Goal: Task Accomplishment & Management: Use online tool/utility

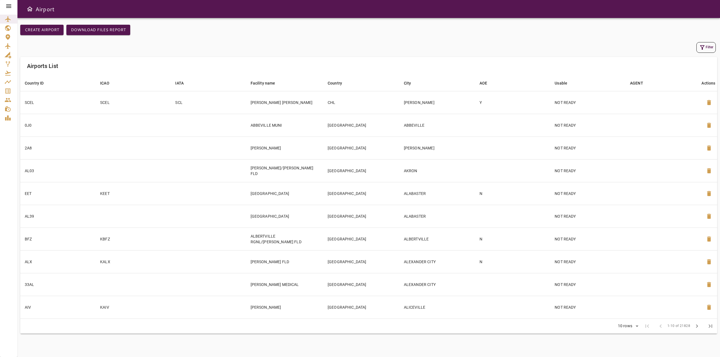
click at [703, 50] on icon "button" at bounding box center [702, 47] width 7 height 7
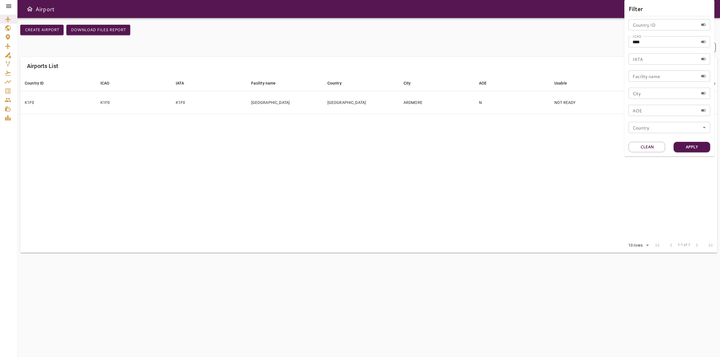
click at [650, 153] on div "Filter Country ID Country ID ICAO **** ICAO IATA IATA Facility name Facility na…" at bounding box center [669, 78] width 90 height 157
click at [650, 144] on button "Clean" at bounding box center [647, 147] width 37 height 10
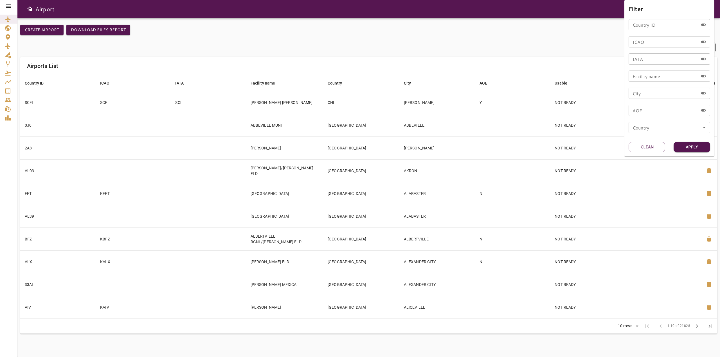
click at [640, 28] on input "Country ID" at bounding box center [664, 24] width 70 height 11
click at [7, 8] on div at bounding box center [360, 178] width 720 height 357
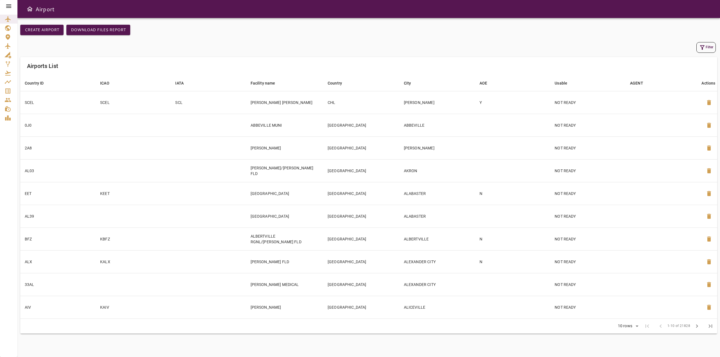
click at [7, 7] on icon at bounding box center [8, 6] width 7 height 7
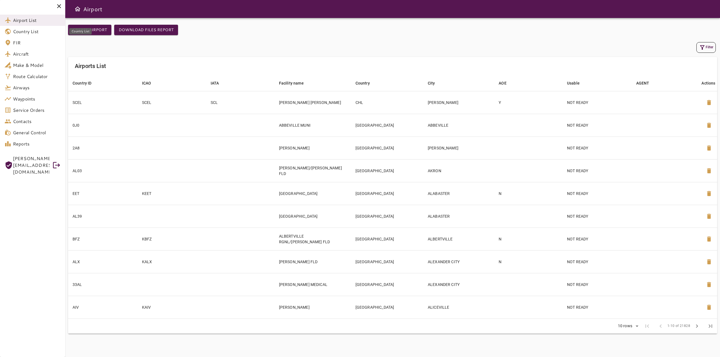
click at [31, 30] on span "Country List" at bounding box center [37, 31] width 48 height 7
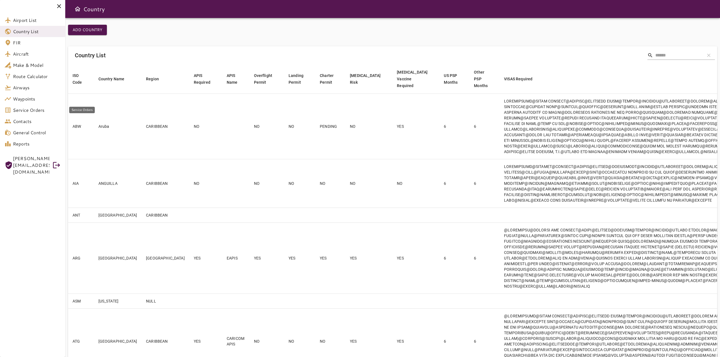
click at [31, 111] on span "Service Orders" at bounding box center [37, 110] width 48 height 7
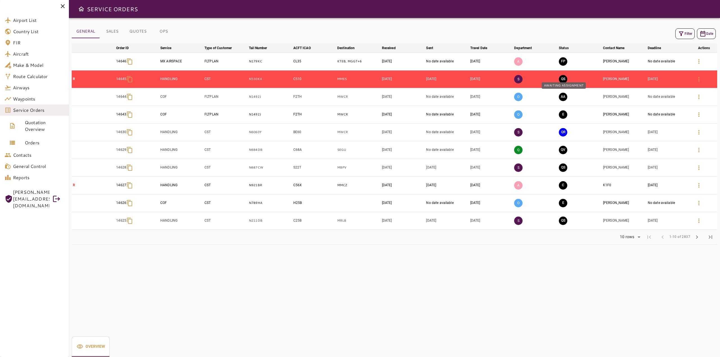
click at [563, 100] on button "AA" at bounding box center [563, 97] width 8 height 8
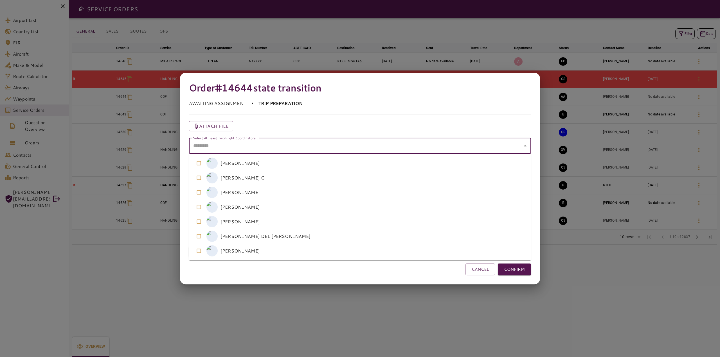
click at [269, 150] on coordinators "Select At Least Two Flight Coordinators" at bounding box center [356, 146] width 329 height 11
click at [229, 204] on coordinators-option-3 "M [PERSON_NAME]" at bounding box center [360, 207] width 342 height 15
click at [230, 222] on coordinators-option-4 "A [PERSON_NAME]" at bounding box center [360, 222] width 342 height 15
click at [514, 269] on button "CONFIRM" at bounding box center [514, 270] width 33 height 12
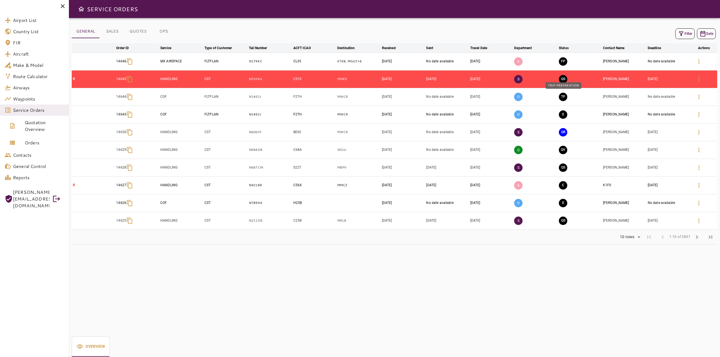
click at [566, 97] on button "TP" at bounding box center [563, 97] width 8 height 8
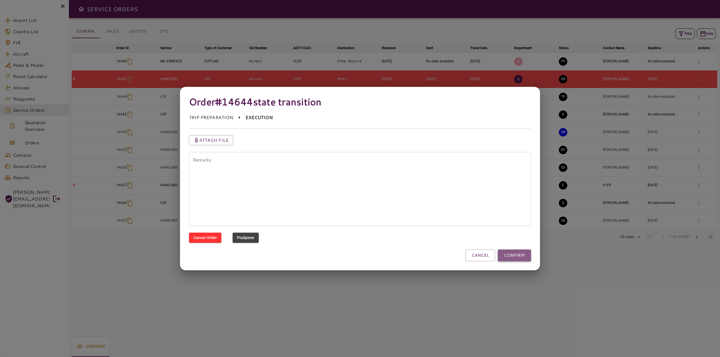
click at [512, 258] on button "CONFIRM" at bounding box center [514, 256] width 33 height 12
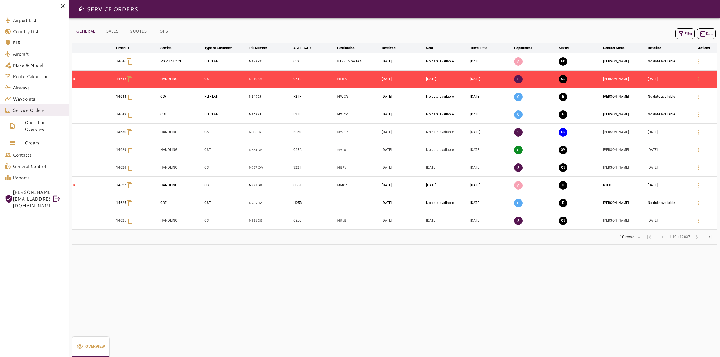
click at [64, 6] on icon at bounding box center [63, 6] width 4 height 4
